Goal: Task Accomplishment & Management: Complete application form

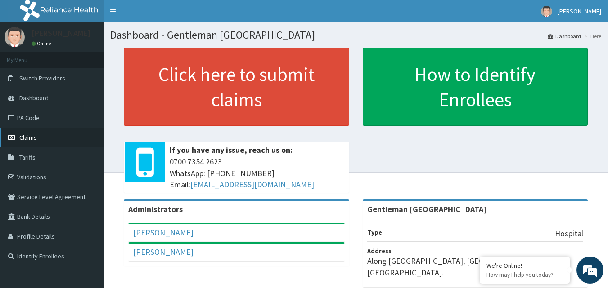
click at [36, 138] on span "Claims" at bounding box center [28, 138] width 18 height 8
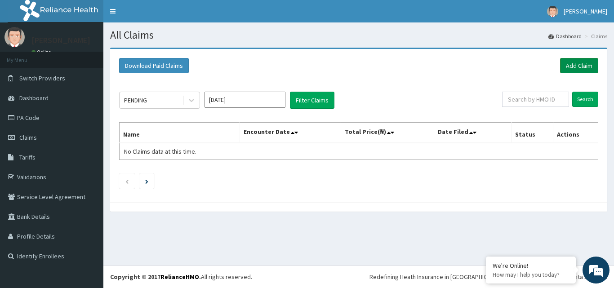
click at [586, 64] on link "Add Claim" at bounding box center [579, 65] width 38 height 15
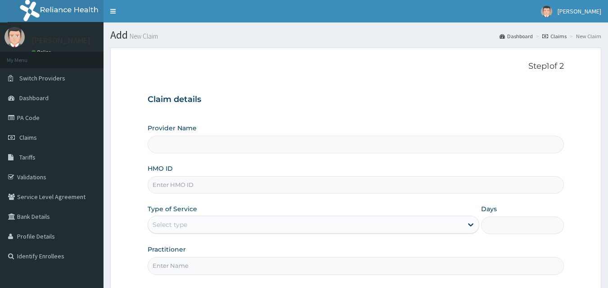
type input "Gentleman [GEOGRAPHIC_DATA]"
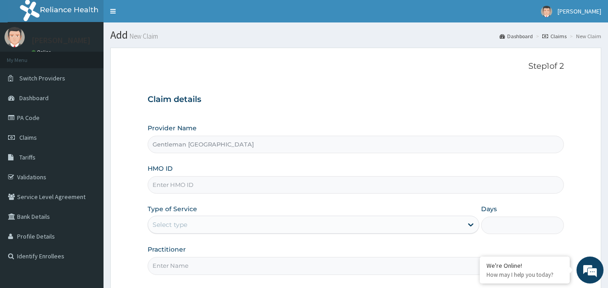
click at [260, 174] on div "HMO ID" at bounding box center [356, 179] width 416 height 30
click at [260, 186] on input "HMO ID" at bounding box center [356, 185] width 416 height 18
type input "d"
type input "rtm/10011/b"
click at [322, 228] on div "Select type" at bounding box center [305, 225] width 314 height 14
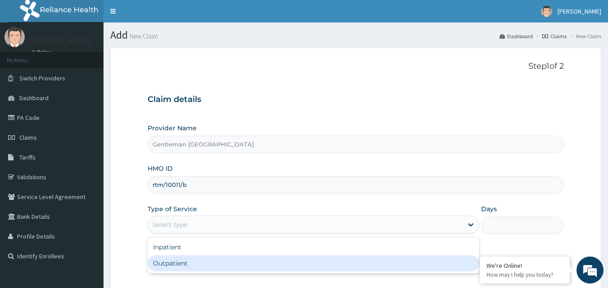
click at [220, 262] on div "Outpatient" at bounding box center [313, 263] width 331 height 16
type input "1"
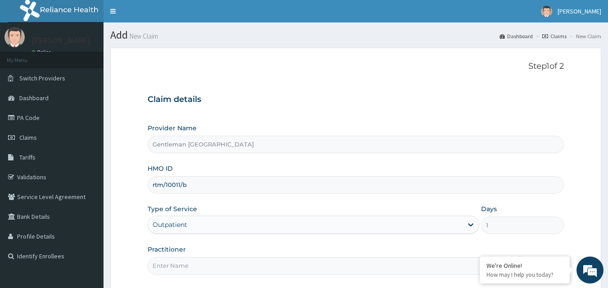
click at [309, 256] on div "Practitioner" at bounding box center [356, 260] width 416 height 30
click at [290, 263] on input "Practitioner" at bounding box center [356, 266] width 416 height 18
type input "[PERSON_NAME][GEOGRAPHIC_DATA]"
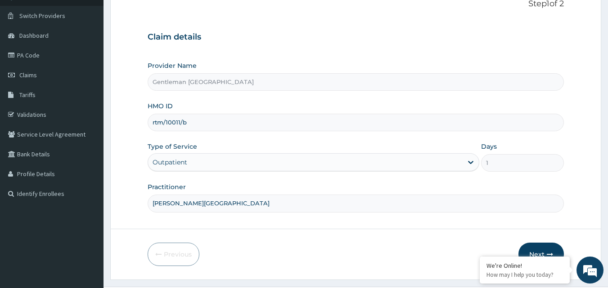
scroll to position [84, 0]
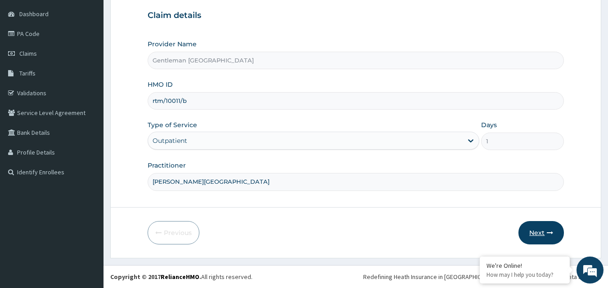
click at [532, 233] on button "Next" at bounding box center [540, 232] width 45 height 23
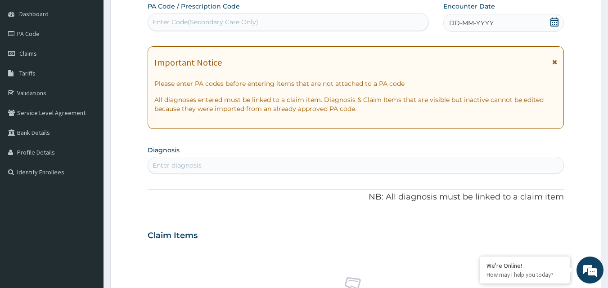
click at [489, 26] on span "DD-MM-YYYY" at bounding box center [471, 22] width 45 height 9
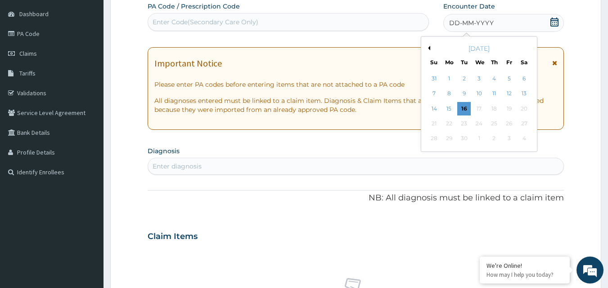
click at [555, 23] on icon at bounding box center [554, 22] width 9 height 9
click at [522, 94] on div "13" at bounding box center [523, 93] width 13 height 13
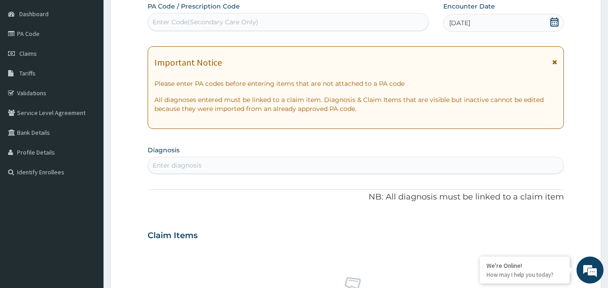
click at [389, 164] on div "Enter diagnosis" at bounding box center [356, 165] width 416 height 14
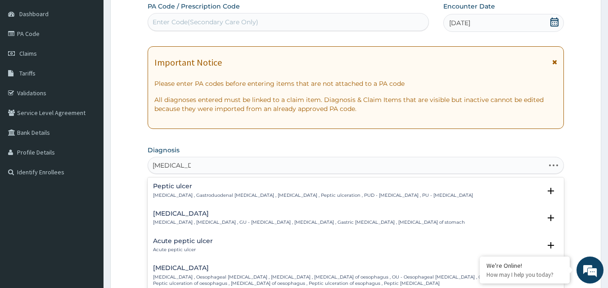
type input "[MEDICAL_DATA]"
click at [292, 196] on p "[MEDICAL_DATA] , Gastroduodenal [MEDICAL_DATA] , [MEDICAL_DATA] , Peptic ulcera…" at bounding box center [313, 195] width 320 height 6
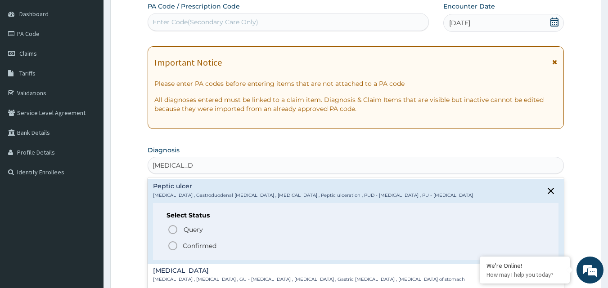
click at [176, 246] on icon "status option filled" at bounding box center [172, 246] width 11 height 11
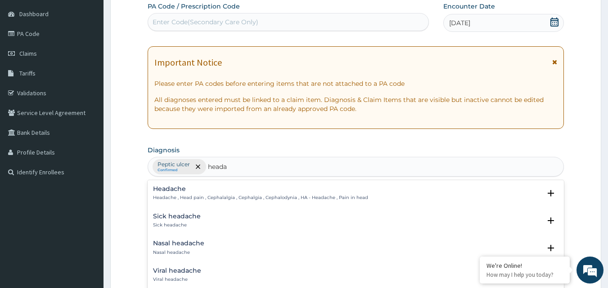
type input "headac"
click at [195, 202] on div "Headache Headache , Head pain , Cephalalgia , Cephalgia , Cephalodynia , HA - H…" at bounding box center [356, 196] width 406 height 20
click at [171, 192] on h4 "Headache" at bounding box center [260, 189] width 215 height 7
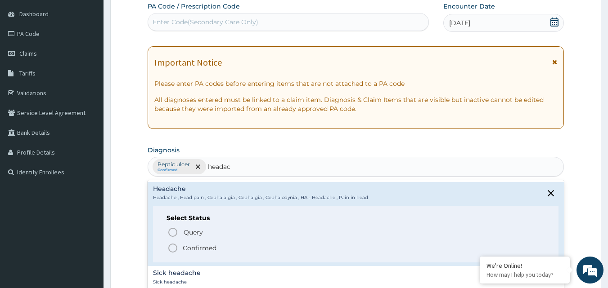
click at [172, 248] on icon "status option filled" at bounding box center [172, 248] width 11 height 11
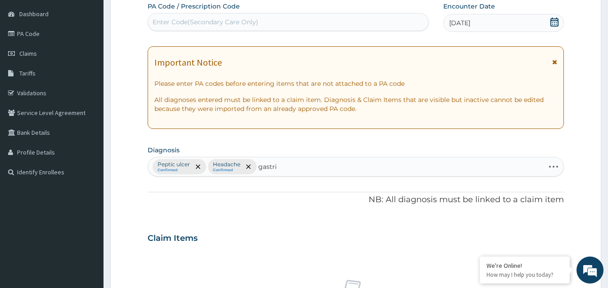
type input "gastrit"
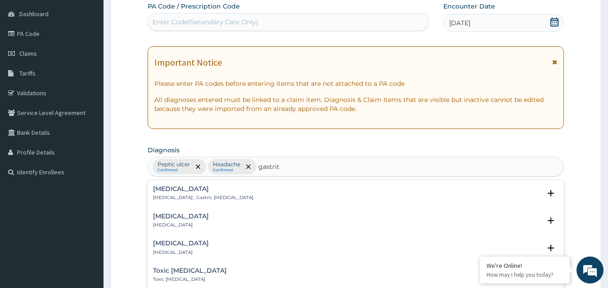
click at [175, 223] on p "[MEDICAL_DATA]" at bounding box center [181, 225] width 56 height 6
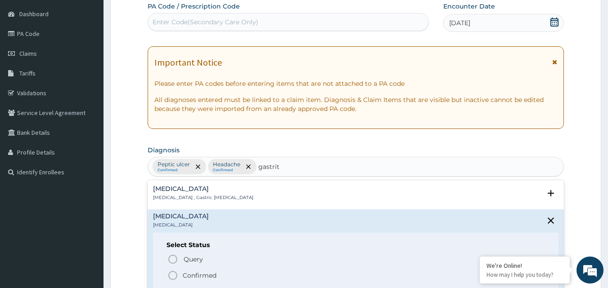
click at [170, 276] on icon "status option filled" at bounding box center [172, 275] width 11 height 11
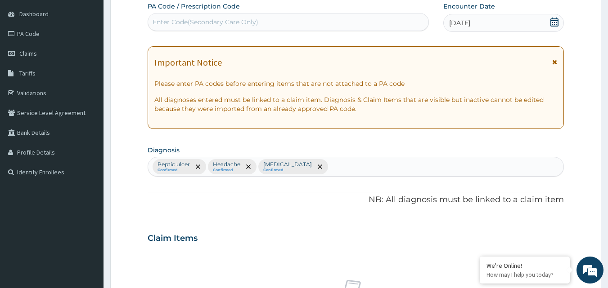
scroll to position [336, 0]
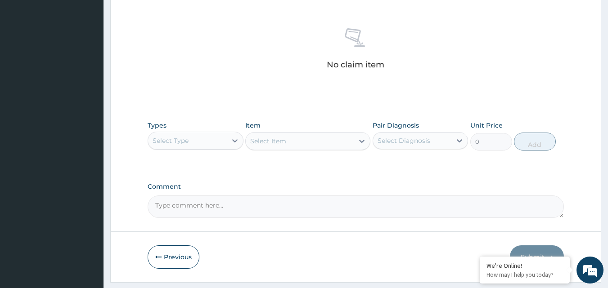
click at [217, 139] on div "Select Type" at bounding box center [187, 141] width 79 height 14
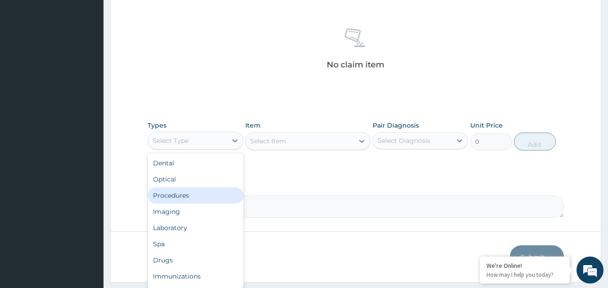
click at [204, 197] on div "Procedures" at bounding box center [196, 196] width 96 height 16
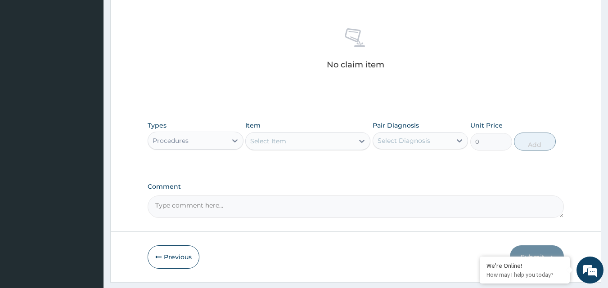
click at [320, 142] on div "Select Item" at bounding box center [300, 141] width 108 height 14
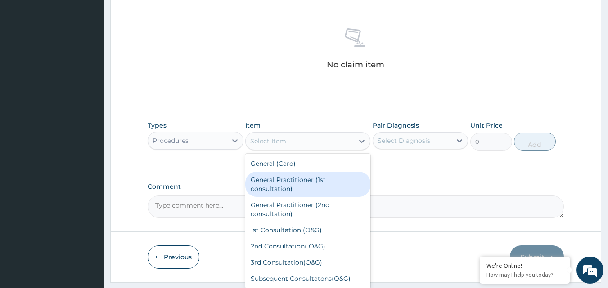
click at [297, 187] on div "General Practitioner (1st consultation)" at bounding box center [307, 184] width 125 height 25
type input "3000"
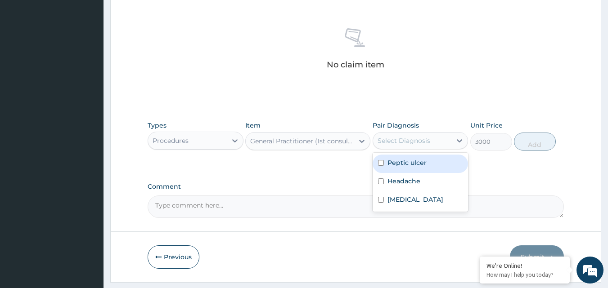
click at [425, 141] on div "Select Diagnosis" at bounding box center [403, 140] width 53 height 9
click at [383, 164] on input "checkbox" at bounding box center [381, 163] width 6 height 6
checkbox input "true"
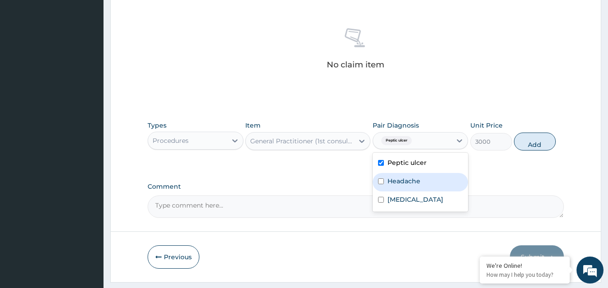
click at [380, 181] on input "checkbox" at bounding box center [381, 182] width 6 height 6
checkbox input "true"
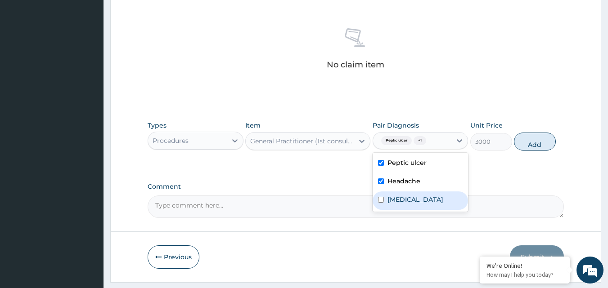
click at [381, 199] on input "checkbox" at bounding box center [381, 200] width 6 height 6
checkbox input "true"
click at [535, 138] on button "Add" at bounding box center [535, 142] width 42 height 18
type input "0"
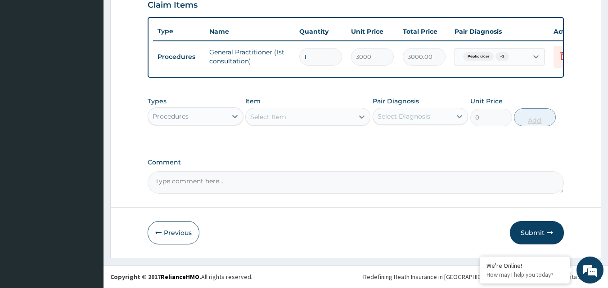
scroll to position [324, 0]
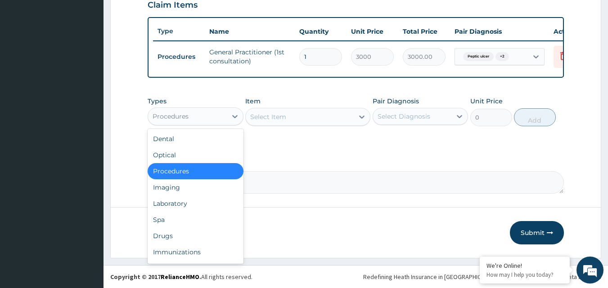
click at [218, 118] on div "Procedures" at bounding box center [187, 116] width 79 height 14
click at [166, 238] on div "Drugs" at bounding box center [196, 236] width 96 height 16
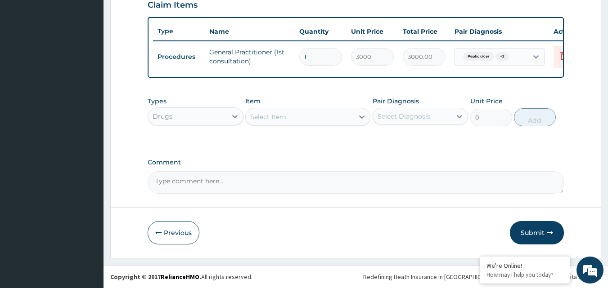
click at [337, 117] on div "Select Item" at bounding box center [300, 117] width 108 height 14
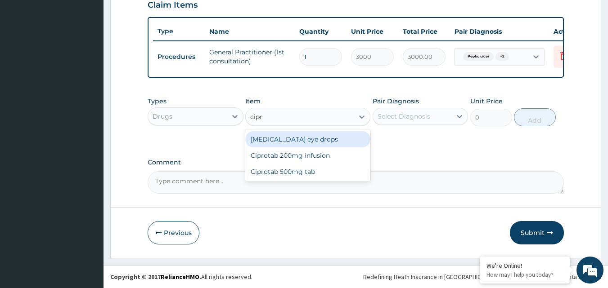
type input "[MEDICAL_DATA]"
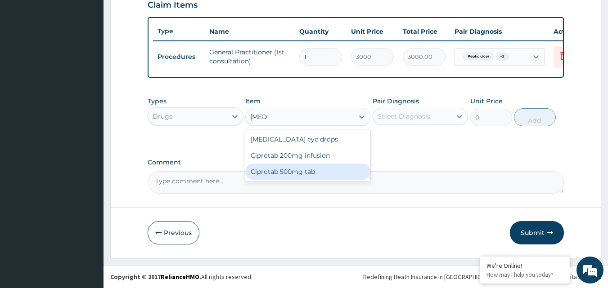
click at [297, 174] on div "Ciprotab 500mg tab" at bounding box center [307, 172] width 125 height 16
type input "150"
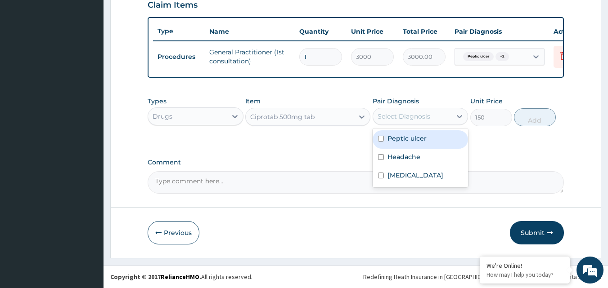
click at [429, 114] on div "Select Diagnosis" at bounding box center [412, 116] width 79 height 14
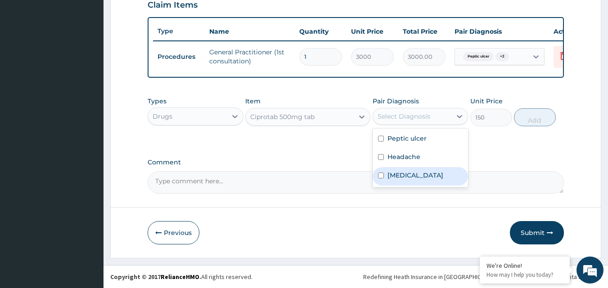
click at [379, 173] on input "checkbox" at bounding box center [381, 176] width 6 height 6
checkbox input "true"
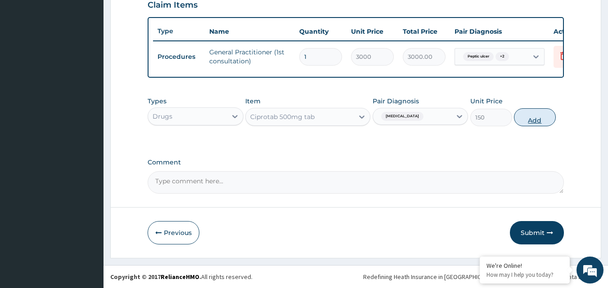
click at [522, 117] on button "Add" at bounding box center [535, 117] width 42 height 18
type input "0"
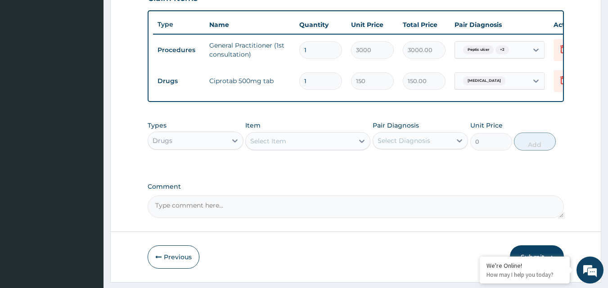
click at [300, 145] on div "Select Item" at bounding box center [300, 141] width 108 height 14
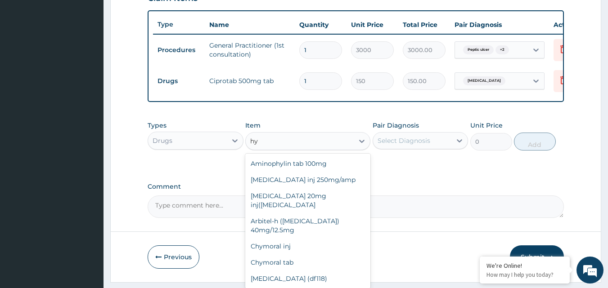
type input "h"
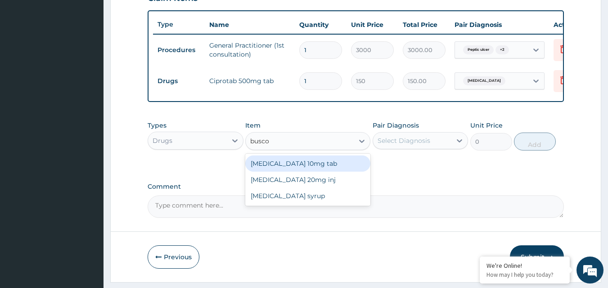
type input "buscop"
click at [305, 172] on div "[MEDICAL_DATA] 10mg tab" at bounding box center [307, 164] width 125 height 16
type input "15"
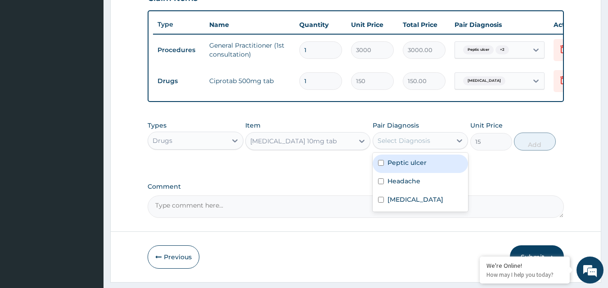
click at [420, 145] on div "Select Diagnosis" at bounding box center [403, 140] width 53 height 9
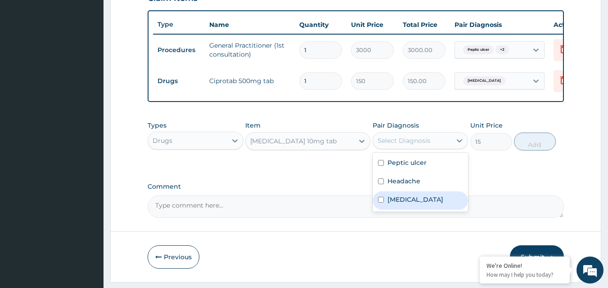
click at [383, 203] on input "checkbox" at bounding box center [381, 200] width 6 height 6
checkbox input "true"
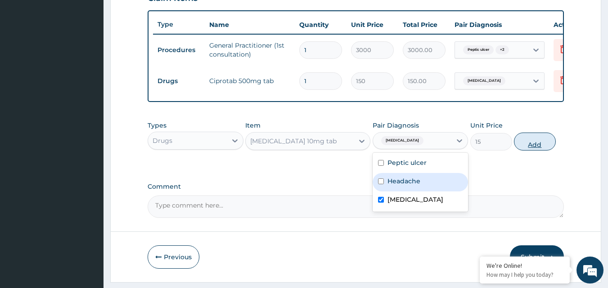
click at [532, 151] on button "Add" at bounding box center [535, 142] width 42 height 18
type input "0"
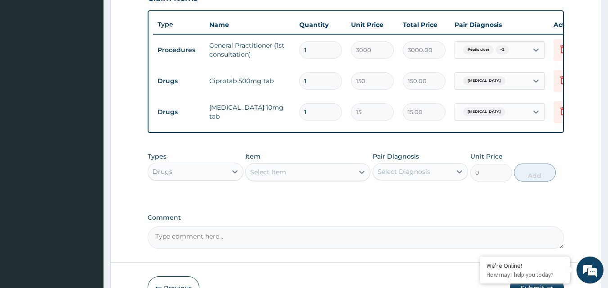
click at [332, 179] on div "Select Item" at bounding box center [300, 172] width 108 height 14
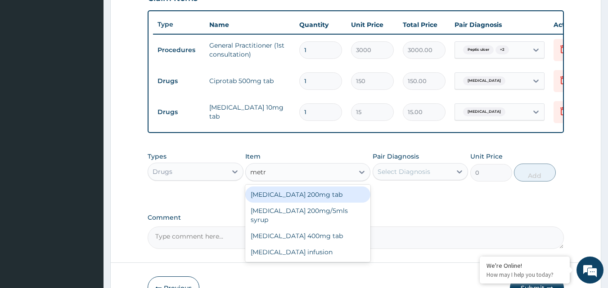
type input "metro"
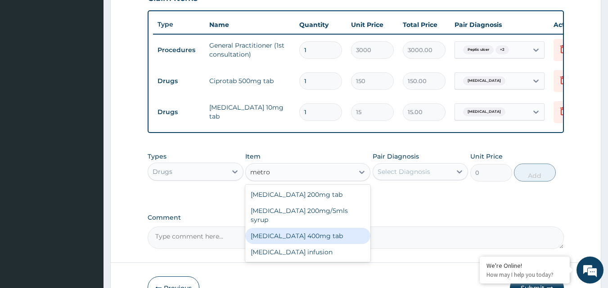
click at [304, 234] on div "[MEDICAL_DATA] 400mg tab" at bounding box center [307, 236] width 125 height 16
type input "42"
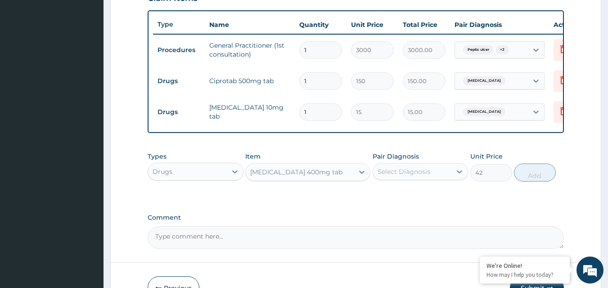
click at [421, 176] on div "Select Diagnosis" at bounding box center [403, 171] width 53 height 9
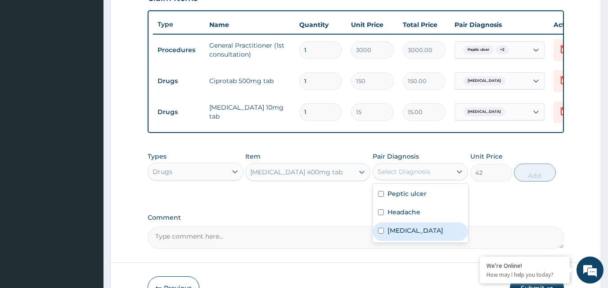
click at [384, 237] on div "[MEDICAL_DATA]" at bounding box center [420, 232] width 96 height 18
checkbox input "true"
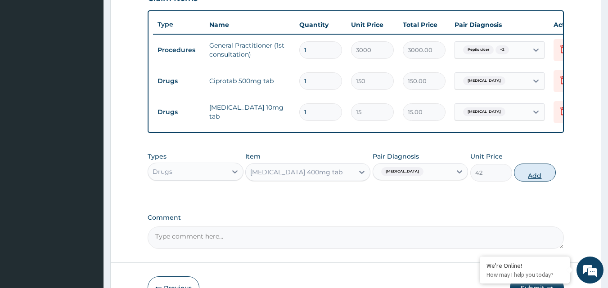
click at [528, 179] on button "Add" at bounding box center [535, 173] width 42 height 18
type input "0"
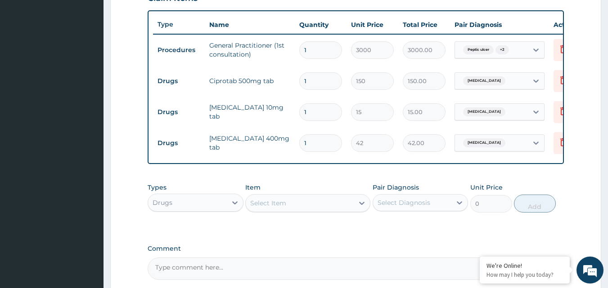
click at [340, 210] on div "Select Item" at bounding box center [300, 203] width 108 height 14
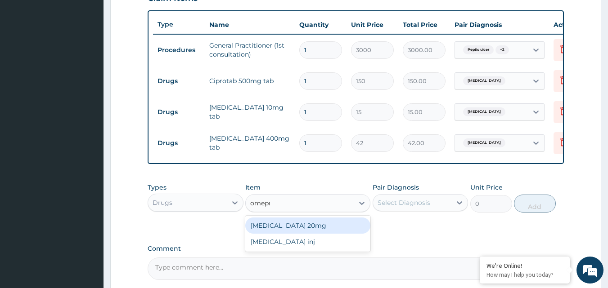
type input "omepra"
click at [331, 234] on div "[MEDICAL_DATA] 20mg" at bounding box center [307, 226] width 125 height 16
type input "90"
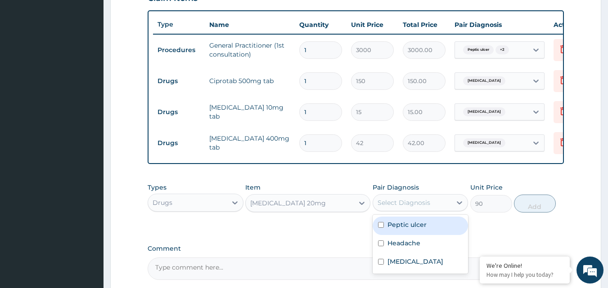
click at [408, 207] on div "Select Diagnosis" at bounding box center [403, 202] width 53 height 9
click at [381, 228] on input "checkbox" at bounding box center [381, 225] width 6 height 6
checkbox input "true"
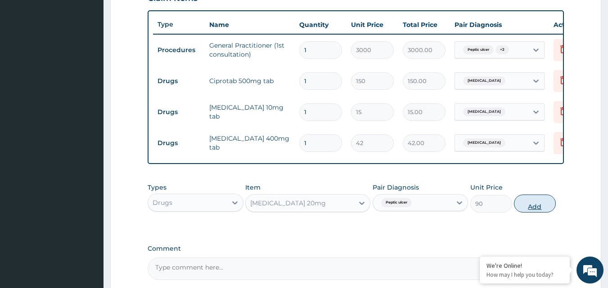
click at [534, 213] on button "Add" at bounding box center [535, 204] width 42 height 18
type input "0"
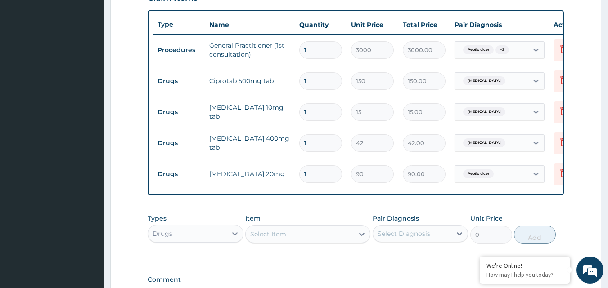
click at [333, 242] on div "Select Item" at bounding box center [300, 234] width 108 height 14
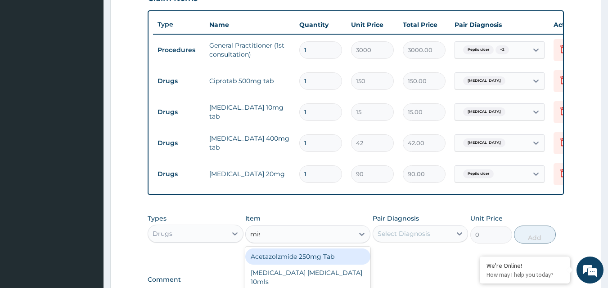
type input "mist"
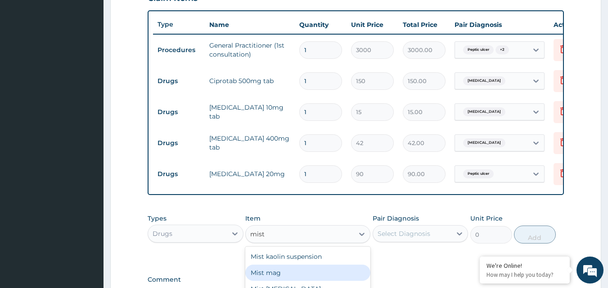
click at [316, 281] on div "Mist mag" at bounding box center [307, 273] width 125 height 16
type input "700"
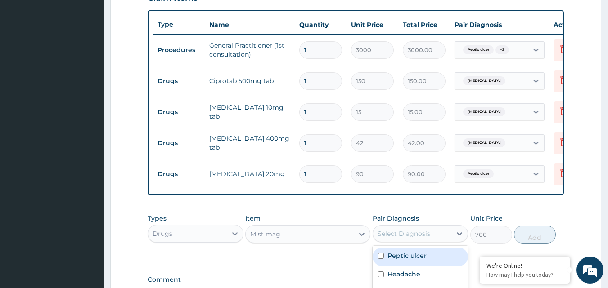
click at [423, 241] on div "Select Diagnosis" at bounding box center [412, 234] width 79 height 14
click at [382, 259] on input "checkbox" at bounding box center [381, 256] width 6 height 6
checkbox input "true"
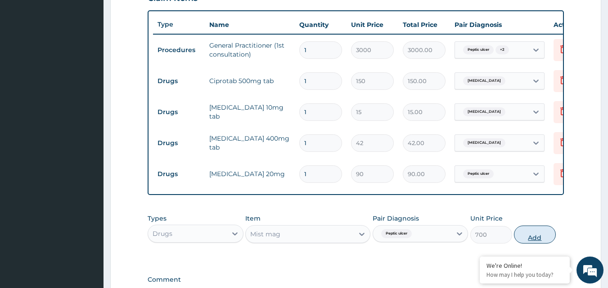
click at [534, 241] on button "Add" at bounding box center [535, 235] width 42 height 18
type input "0"
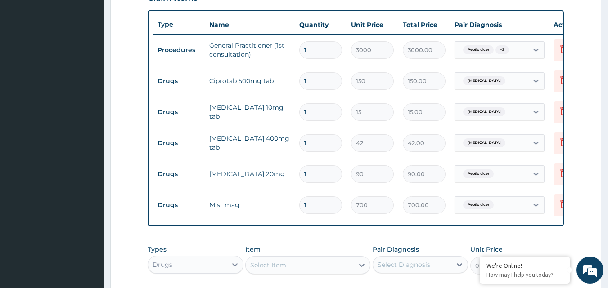
click at [272, 269] on div "Select Item" at bounding box center [268, 265] width 36 height 9
type input "parace"
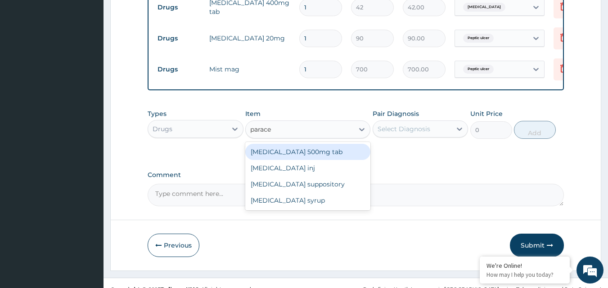
scroll to position [479, 0]
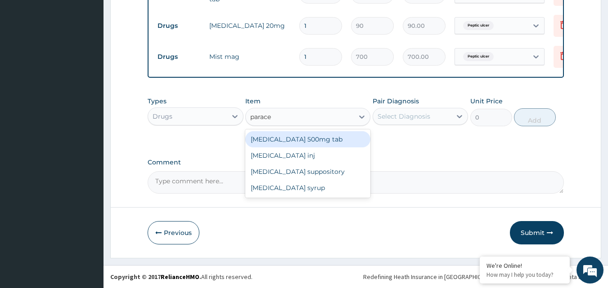
click at [309, 139] on div "[MEDICAL_DATA] 500mg tab" at bounding box center [307, 139] width 125 height 16
type input "10"
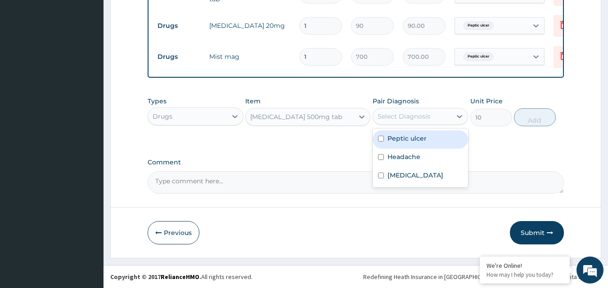
click at [410, 119] on div "Select Diagnosis" at bounding box center [403, 116] width 53 height 9
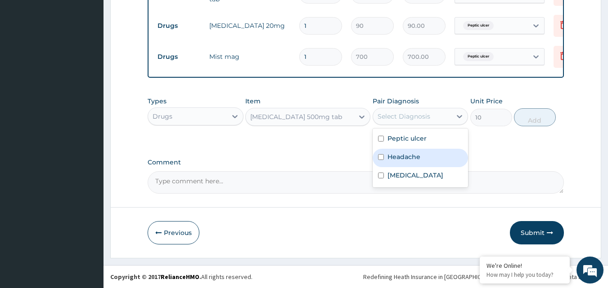
click at [381, 158] on input "checkbox" at bounding box center [381, 157] width 6 height 6
checkbox input "true"
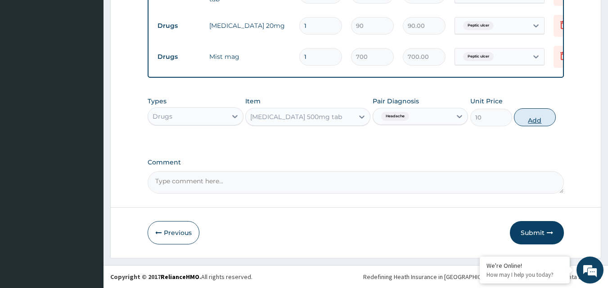
click at [536, 116] on button "Add" at bounding box center [535, 117] width 42 height 18
type input "0"
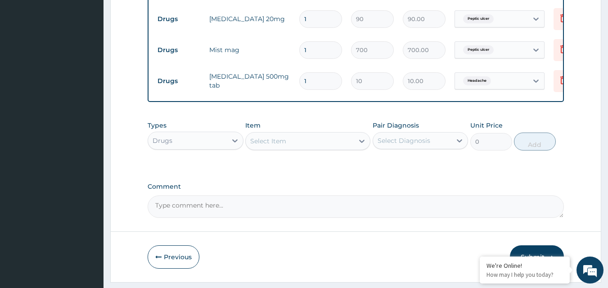
type input "18"
type input "180.00"
type input "18"
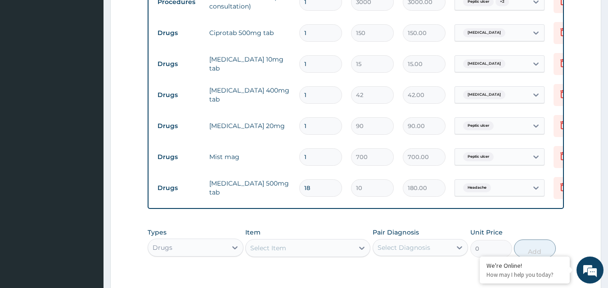
scroll to position [371, 0]
click at [309, 127] on input "1" at bounding box center [320, 127] width 43 height 18
type input "10"
type input "900.00"
click at [587, 119] on form "Step 2 of 2 PA Code / Prescription Code Enter Code(Secondary Care Only) Encount…" at bounding box center [355, 33] width 491 height 714
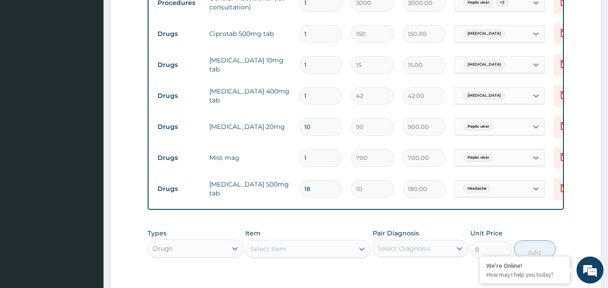
click at [325, 129] on input "10" at bounding box center [320, 127] width 43 height 18
type input "1"
type input "90.00"
type input "14"
type input "1260.00"
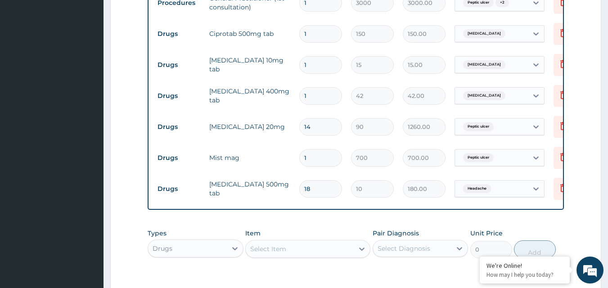
type input "14"
click at [581, 111] on form "Step 2 of 2 PA Code / Prescription Code Enter Code(Secondary Care Only) Encount…" at bounding box center [355, 33] width 491 height 714
click at [319, 94] on input "1" at bounding box center [320, 96] width 43 height 18
type input "15"
type input "630.00"
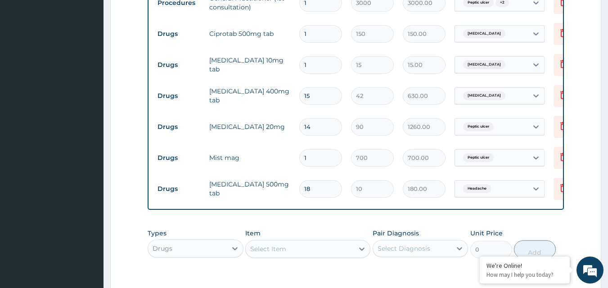
type input "15"
click at [312, 63] on input "1" at bounding box center [320, 65] width 43 height 18
type input "15"
type input "225.00"
type input "15"
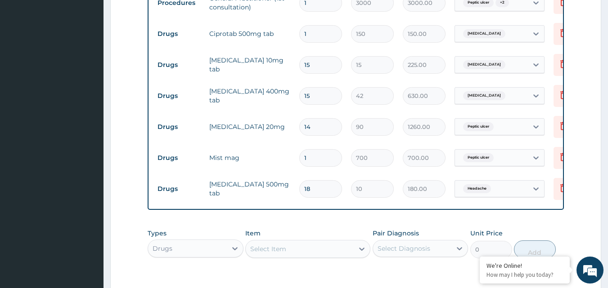
click at [321, 39] on input "1" at bounding box center [320, 34] width 43 height 18
type input "10"
type input "1500.00"
type input "10"
click at [584, 63] on form "Step 2 of 2 PA Code / Prescription Code Enter Code(Secondary Care Only) Encount…" at bounding box center [355, 33] width 491 height 714
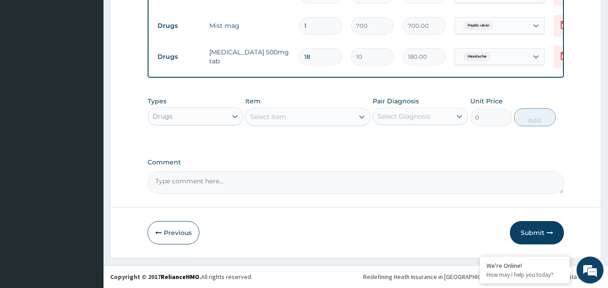
scroll to position [510, 0]
click at [534, 233] on button "Submit" at bounding box center [537, 232] width 54 height 23
